Goal: Task Accomplishment & Management: Manage account settings

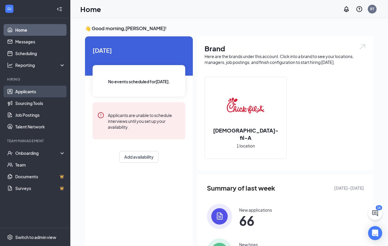
click at [44, 91] on link "Applicants" at bounding box center [40, 91] width 50 height 12
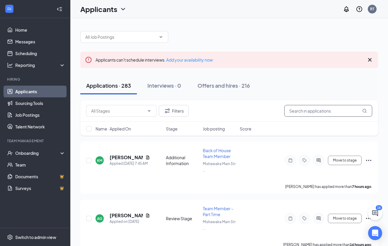
click at [314, 115] on input "text" at bounding box center [328, 111] width 88 height 12
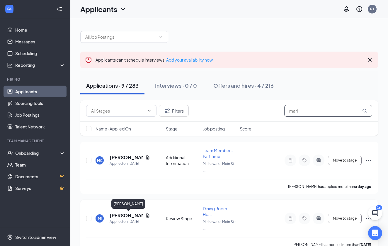
type input "mari"
click at [129, 215] on h5 "[PERSON_NAME]" at bounding box center [125, 215] width 33 height 6
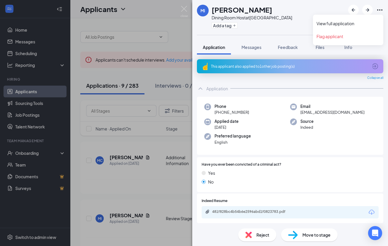
click at [378, 10] on icon "Ellipses" at bounding box center [379, 9] width 7 height 7
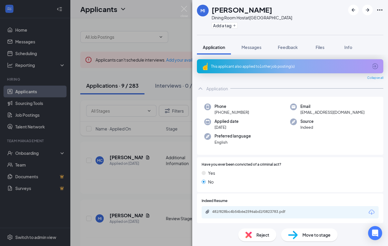
click at [158, 51] on div "MI Mariah Ibarra Dining Room Host at Mishawaka Main Street Add a tag Applicatio…" at bounding box center [194, 123] width 388 height 246
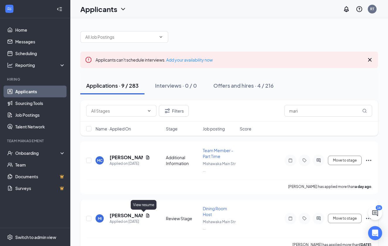
click at [145, 215] on icon "Document" at bounding box center [147, 215] width 5 height 5
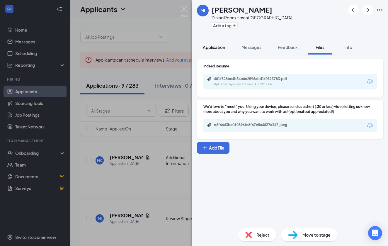
click at [214, 47] on span "Application" at bounding box center [214, 47] width 22 height 5
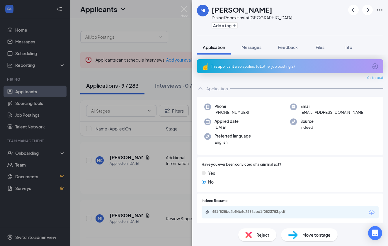
click at [379, 7] on icon "Ellipses" at bounding box center [379, 9] width 7 height 7
click at [334, 22] on link "View full application" at bounding box center [347, 23] width 63 height 6
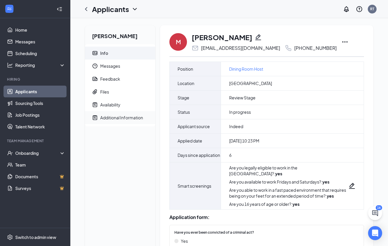
click at [124, 119] on div "Additional Information" at bounding box center [121, 117] width 43 height 6
